Goal: Task Accomplishment & Management: Complete application form

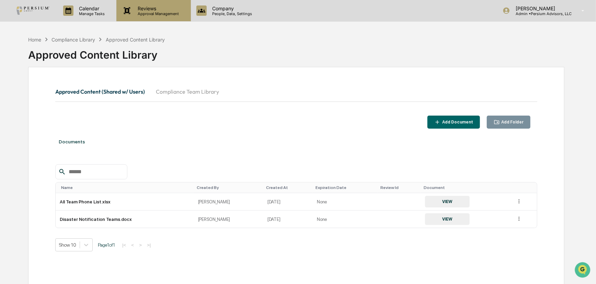
click at [156, 13] on p "Approval Management" at bounding box center [158, 13] width 50 height 5
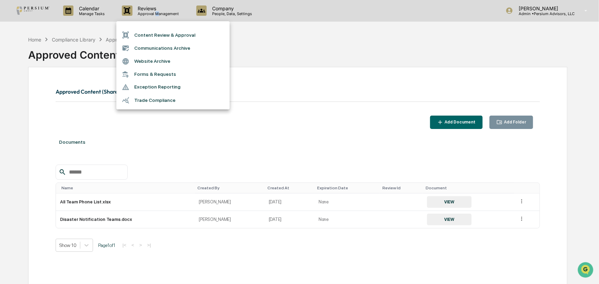
click at [161, 78] on li "Forms & Requests" at bounding box center [172, 74] width 113 height 13
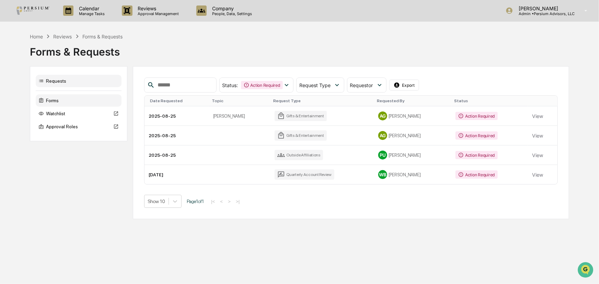
click at [52, 102] on div "Forms" at bounding box center [79, 100] width 86 height 12
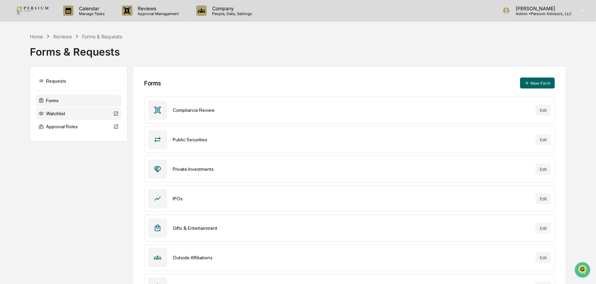
click at [59, 117] on div "Watchlist" at bounding box center [79, 114] width 86 height 12
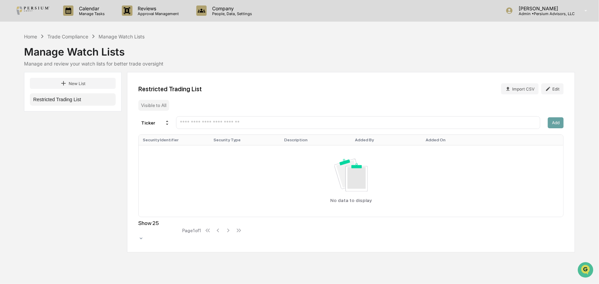
click at [71, 30] on div "Calendar Manage Tasks Reviews Approval Management Company People, Data, Setting…" at bounding box center [299, 142] width 599 height 284
click at [68, 37] on div "Trade Compliance" at bounding box center [67, 37] width 41 height 6
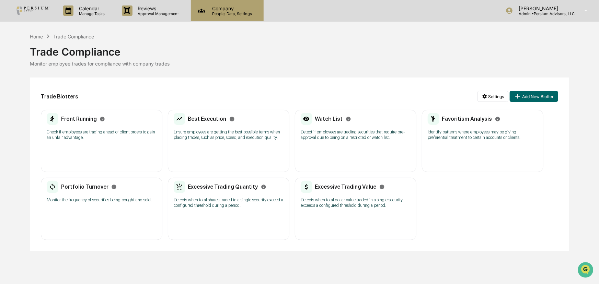
click at [243, 10] on p "Company" at bounding box center [231, 8] width 49 height 6
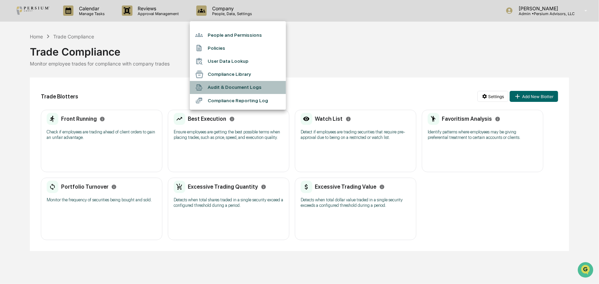
click at [247, 86] on li "Audit & Document Logs" at bounding box center [238, 87] width 96 height 13
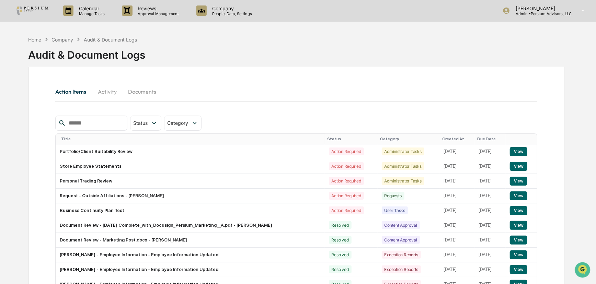
click at [101, 91] on button "Activity" at bounding box center [107, 91] width 31 height 16
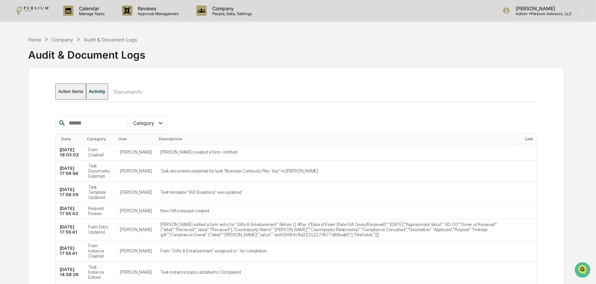
click at [133, 92] on button "Documents" at bounding box center [127, 91] width 39 height 16
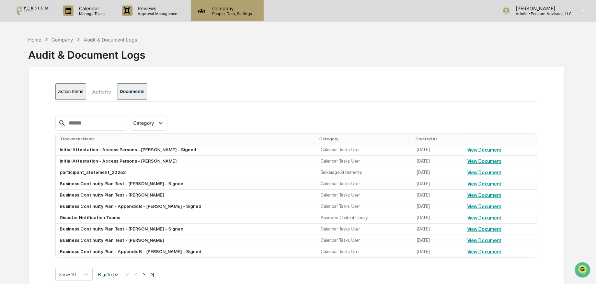
click at [228, 3] on div "Company People, Data, Settings" at bounding box center [227, 10] width 73 height 21
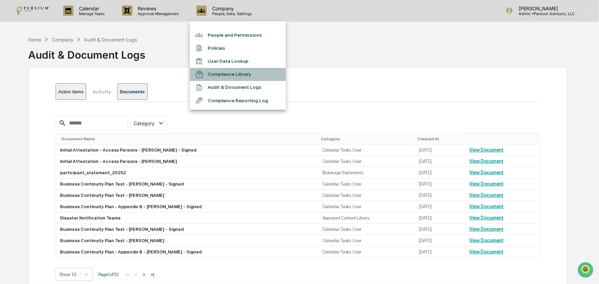
click at [228, 77] on li "Compliance Library" at bounding box center [238, 74] width 96 height 13
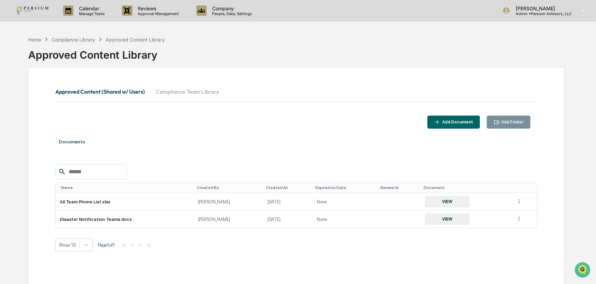
click at [178, 93] on button "Compliance Team Library" at bounding box center [187, 91] width 74 height 16
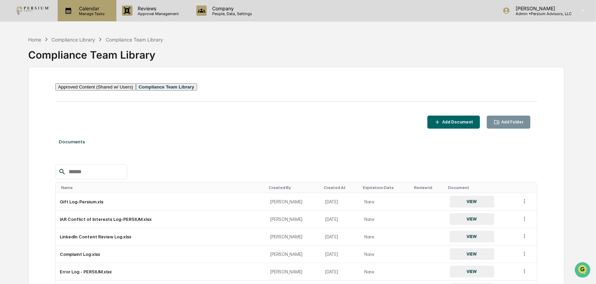
click at [88, 12] on p "Manage Tasks" at bounding box center [91, 13] width 35 height 5
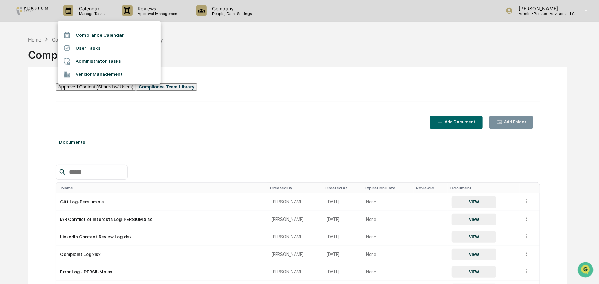
click at [91, 63] on li "Administrator Tasks" at bounding box center [109, 61] width 103 height 13
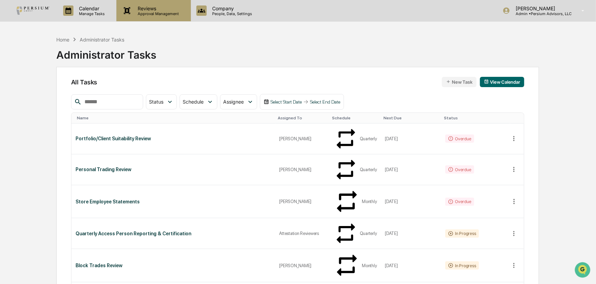
click at [135, 18] on div "Reviews Approval Management" at bounding box center [153, 10] width 74 height 21
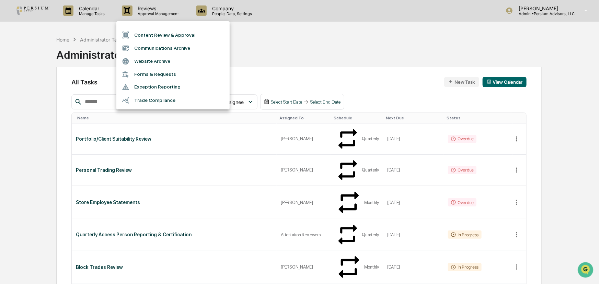
click at [154, 76] on li "Forms & Requests" at bounding box center [172, 74] width 113 height 13
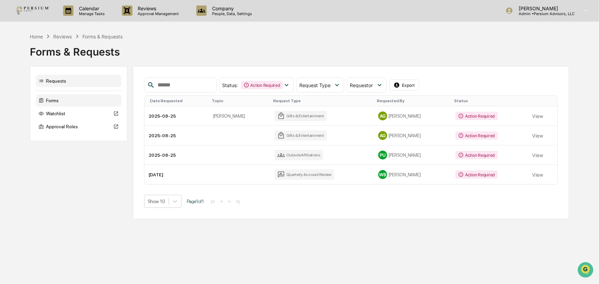
click at [76, 100] on div "Forms" at bounding box center [79, 100] width 86 height 12
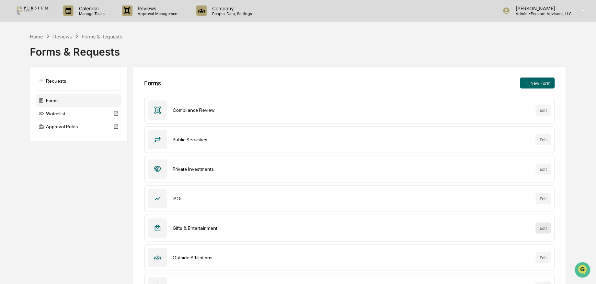
click at [543, 230] on button "Edit" at bounding box center [543, 228] width 15 height 11
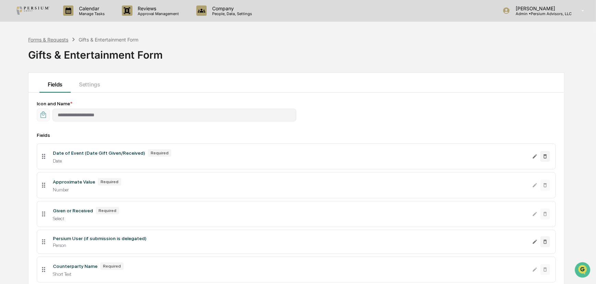
click at [58, 41] on div "Forms & Requests" at bounding box center [48, 40] width 40 height 6
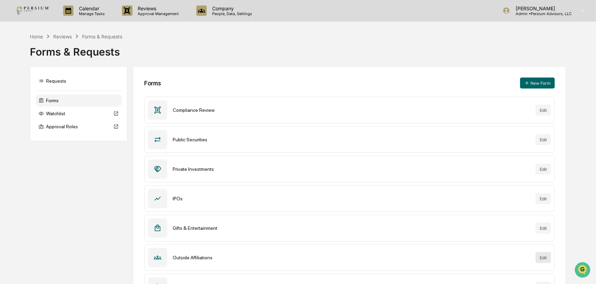
click at [546, 260] on button "Edit" at bounding box center [543, 257] width 15 height 11
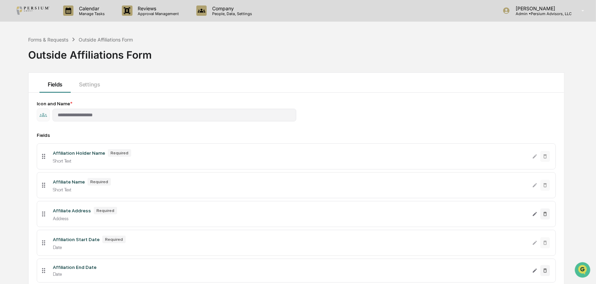
click at [55, 36] on div "Forms & Requests Outside Affiliations Form" at bounding box center [80, 40] width 105 height 8
click at [54, 38] on div "Forms & Requests" at bounding box center [48, 40] width 40 height 6
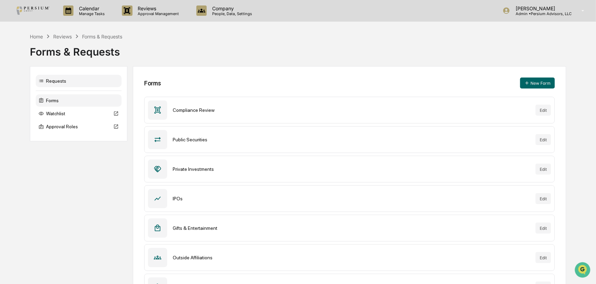
click at [68, 80] on div "Requests" at bounding box center [79, 81] width 86 height 12
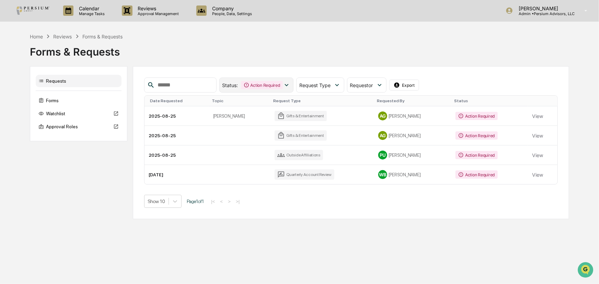
click at [291, 86] on icon at bounding box center [287, 85] width 8 height 8
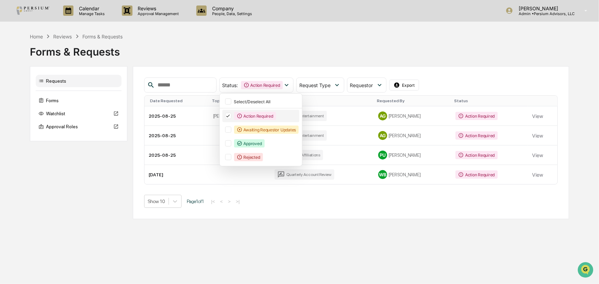
click at [232, 115] on icon at bounding box center [228, 116] width 8 height 5
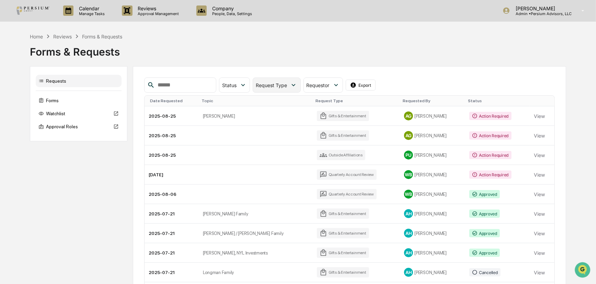
click at [287, 86] on span "Request Type" at bounding box center [271, 85] width 31 height 6
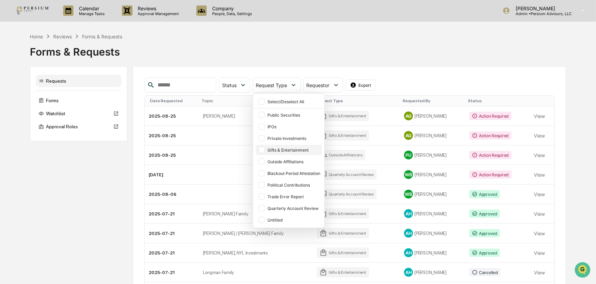
click at [265, 149] on div at bounding box center [262, 150] width 6 height 6
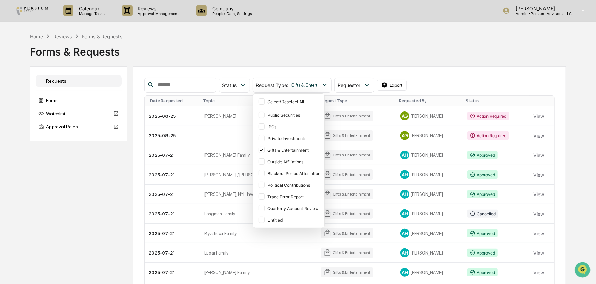
click at [418, 58] on div "Forms & Requests" at bounding box center [298, 49] width 537 height 18
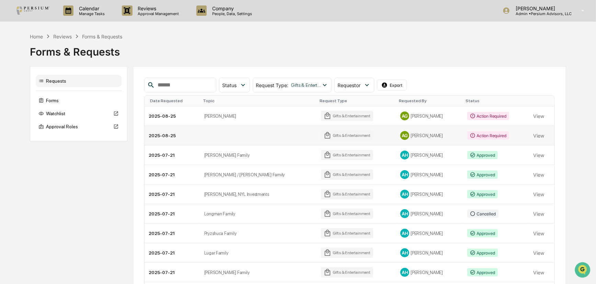
click at [321, 136] on div "Gifts & Entertainment" at bounding box center [347, 136] width 52 height 10
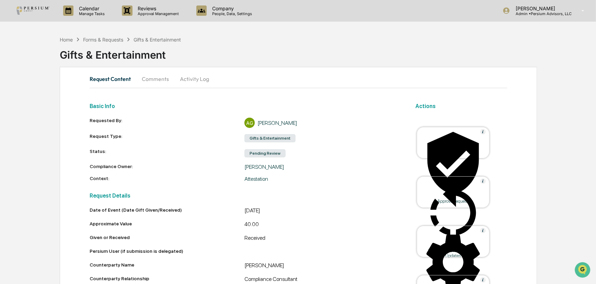
click at [114, 43] on div "Gifts & Entertainment" at bounding box center [328, 52] width 537 height 18
click at [114, 41] on div "Forms & Requests" at bounding box center [103, 40] width 40 height 6
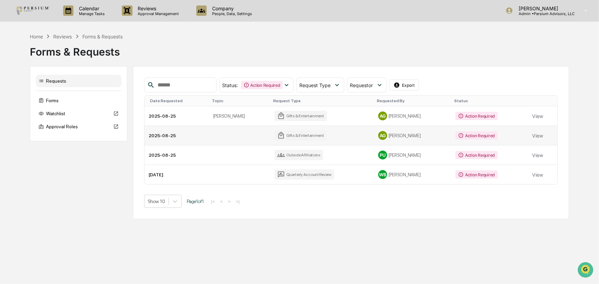
click at [529, 135] on td "View" at bounding box center [542, 136] width 29 height 20
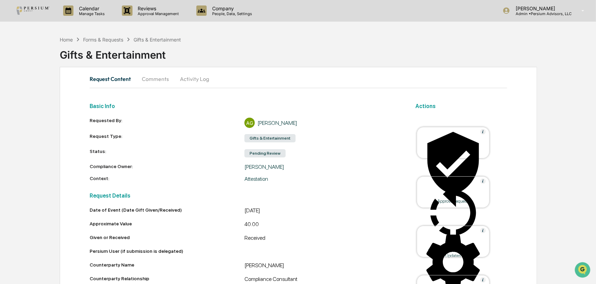
click at [97, 42] on div "Home Forms & Requests Gifts & Entertainment" at bounding box center [121, 40] width 122 height 8
click at [100, 38] on div "Forms & Requests" at bounding box center [103, 40] width 40 height 6
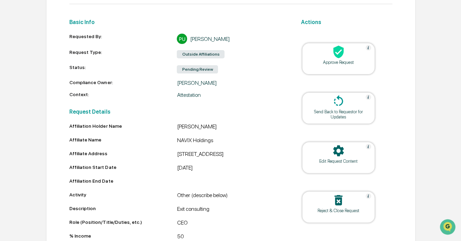
scroll to position [88, 0]
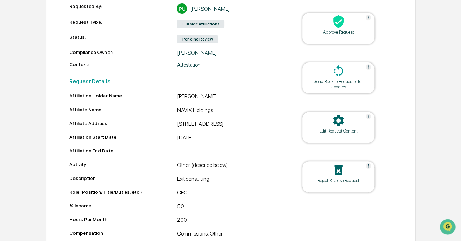
scroll to position [182, 0]
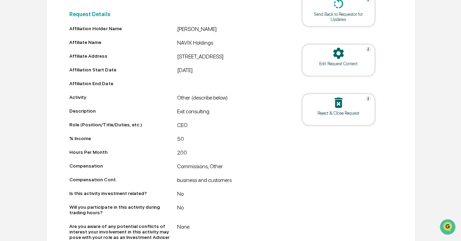
click at [333, 57] on icon at bounding box center [339, 53] width 14 height 14
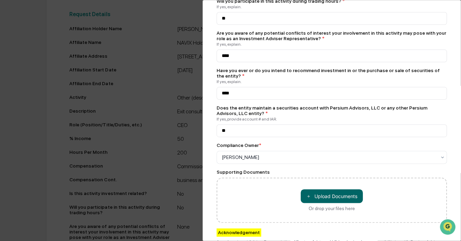
scroll to position [531, 0]
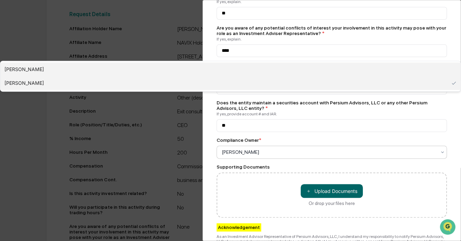
click at [267, 76] on div "[PERSON_NAME]" at bounding box center [230, 70] width 461 height 14
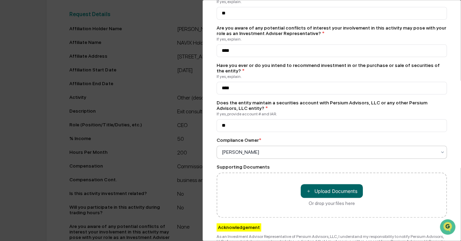
click at [212, 185] on div "**********" at bounding box center [332, 120] width 259 height 241
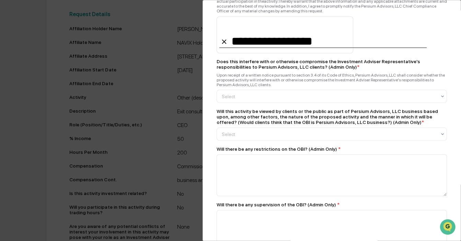
scroll to position [780, 0]
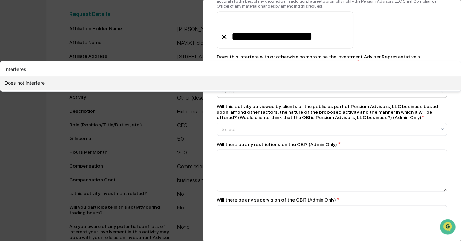
click at [279, 90] on div "Does not interfere" at bounding box center [230, 83] width 461 height 14
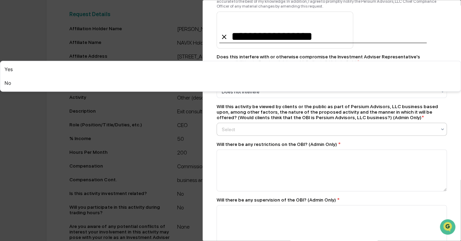
click at [295, 133] on div at bounding box center [329, 129] width 215 height 7
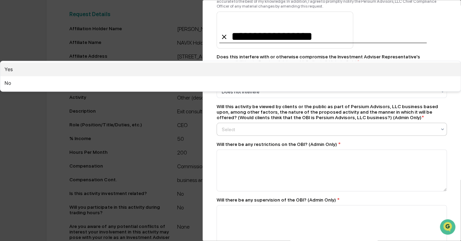
click at [285, 90] on div "No" at bounding box center [230, 83] width 461 height 14
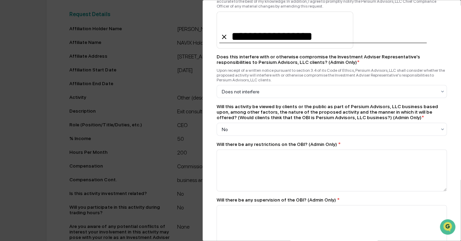
click at [260, 147] on div "Will there be any restrictions on the OBI? (Admin Only) *" at bounding box center [332, 143] width 231 height 5
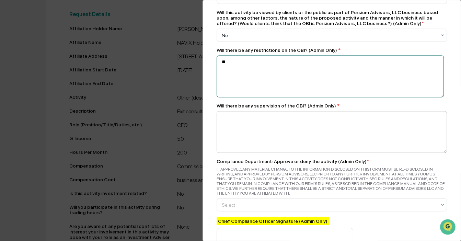
type textarea "**"
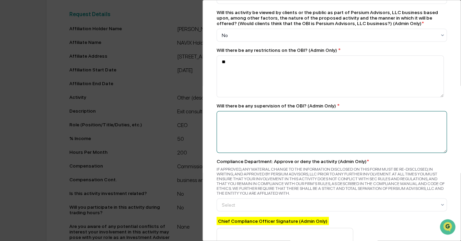
type textarea "*"
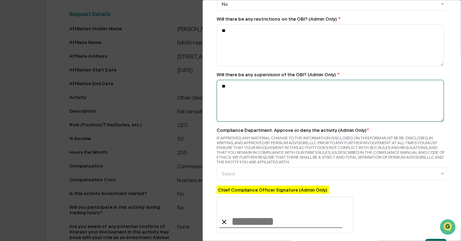
scroll to position [937, 0]
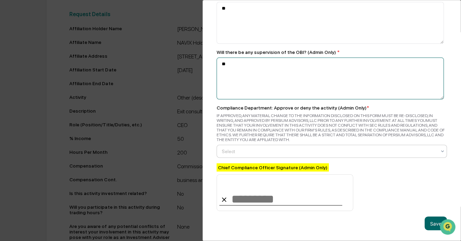
type textarea "**"
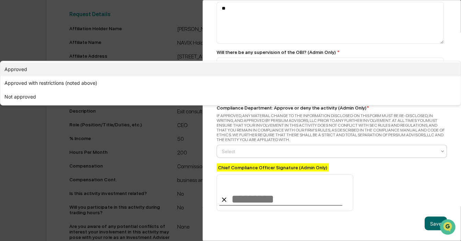
click at [282, 76] on div "Approved" at bounding box center [230, 70] width 461 height 14
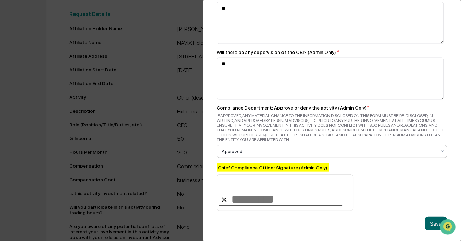
click at [278, 142] on div "IF APPROVED, ANY MATERIAL CHANGE TO THE INFORMATION DISCLOSED ON THIS FORM MUST…" at bounding box center [332, 127] width 231 height 29
click at [427, 220] on button "Save" at bounding box center [436, 224] width 22 height 14
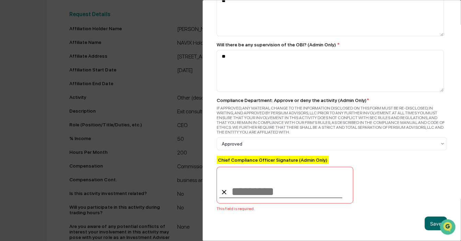
click at [247, 190] on input at bounding box center [285, 185] width 137 height 37
click at [388, 185] on div "Chief Compliance Officer Signature (Admin Only) This field is required." at bounding box center [332, 184] width 231 height 56
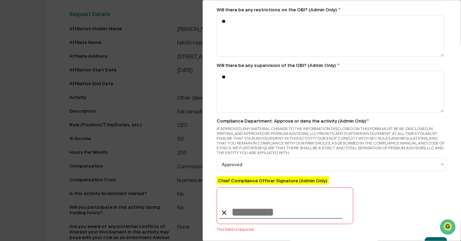
scroll to position [965, 0]
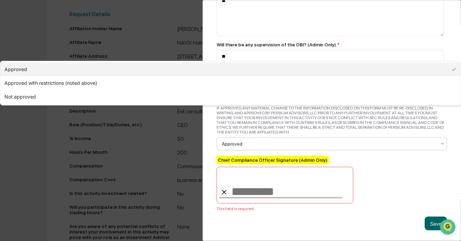
click at [270, 139] on div "Approved" at bounding box center [329, 144] width 222 height 10
click at [285, 114] on div "IF APPROVED, ANY MATERIAL CHANGE TO THE INFORMATION DISCLOSED ON THIS FORM MUST…" at bounding box center [332, 120] width 231 height 29
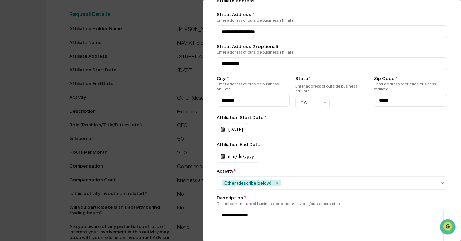
scroll to position [0, 0]
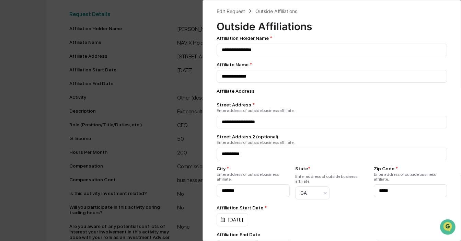
click at [116, 71] on div "**********" at bounding box center [230, 120] width 461 height 241
